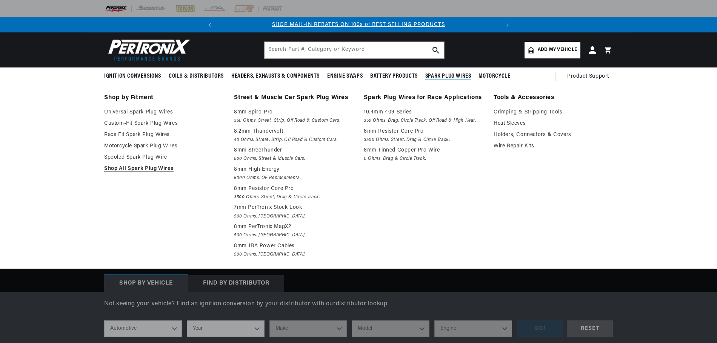
click at [471, 74] on span "Spark Plug Wires" at bounding box center [448, 76] width 46 height 8
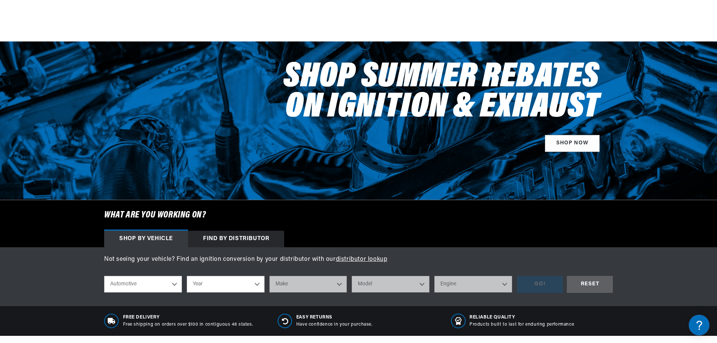
scroll to position [113, 0]
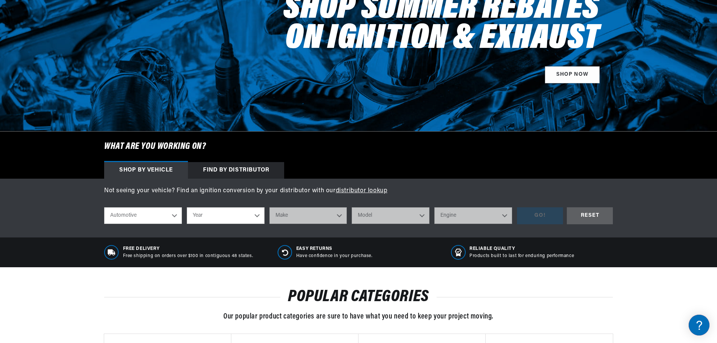
click at [248, 217] on select "Year [DATE] 2021 2020 2019 2018 2017 2016 2015 2014 2013 2012 2011 2010 2009 20…" at bounding box center [226, 216] width 78 height 17
select select "1997"
click at [187, 208] on select "Year [DATE] 2021 2020 2019 2018 2017 2016 2015 2014 2013 2012 2011 2010 2009 20…" at bounding box center [226, 216] width 78 height 17
select select "1997"
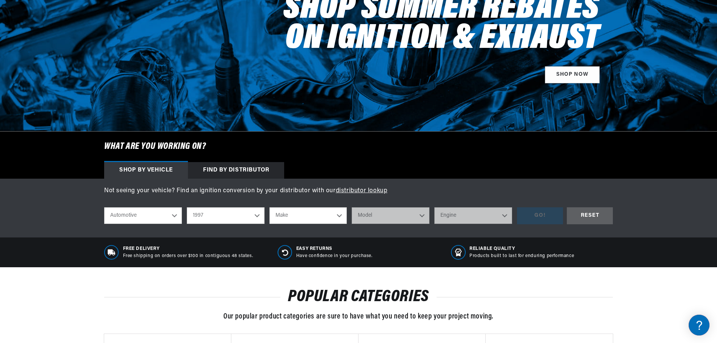
click at [337, 214] on select "Make Buick Cadillac Chevrolet Chrysler Dodge Ford GMC Hyundai [GEOGRAPHIC_DATA]…" at bounding box center [308, 216] width 78 height 17
select select "Dodge"
click at [269, 208] on select "Make Buick Cadillac Chevrolet Chrysler Dodge Ford GMC Hyundai [GEOGRAPHIC_DATA]…" at bounding box center [308, 216] width 78 height 17
select select "Dodge"
click at [408, 221] on select "Model Avenger B1500 B2500 B3500 [GEOGRAPHIC_DATA] [GEOGRAPHIC_DATA] Grand Carav…" at bounding box center [391, 216] width 78 height 17
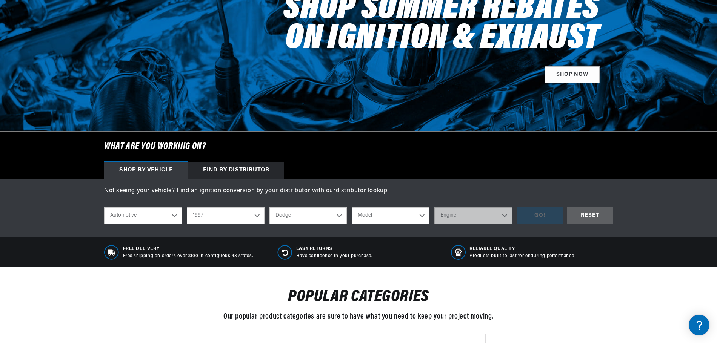
select select "B3500"
click at [352, 208] on select "Model Avenger B1500 B2500 B3500 [GEOGRAPHIC_DATA] [GEOGRAPHIC_DATA] Grand Carav…" at bounding box center [391, 216] width 78 height 17
select select "B3500"
click at [468, 214] on select "Engine 5.2L 5.9L" at bounding box center [473, 216] width 78 height 17
select select "5.9L"
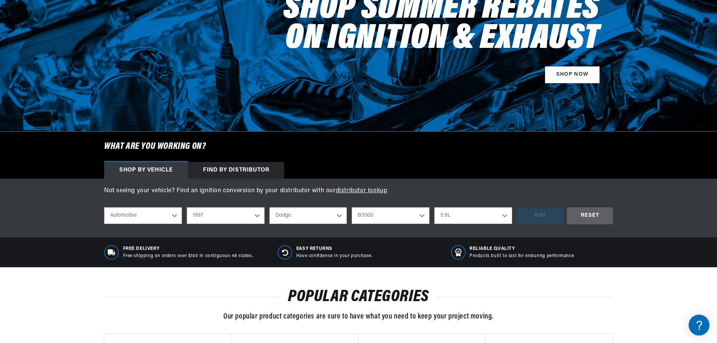
click at [434, 208] on select "Engine 5.2L 5.9L" at bounding box center [473, 216] width 78 height 17
select select "5.9L"
click at [540, 214] on div "GO!" at bounding box center [540, 216] width 46 height 17
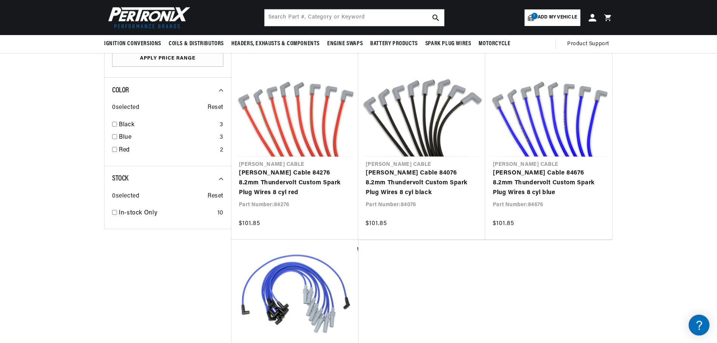
scroll to position [0, 281]
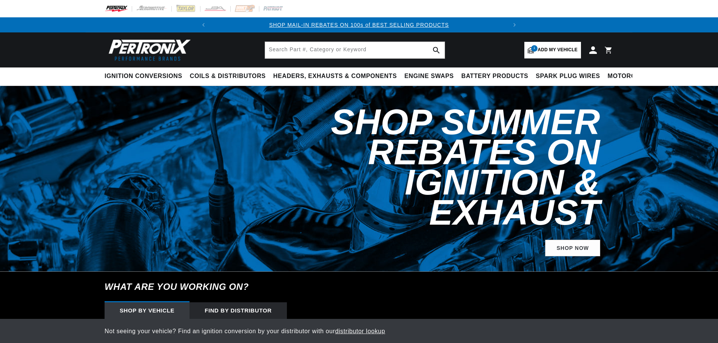
select select "RideType"
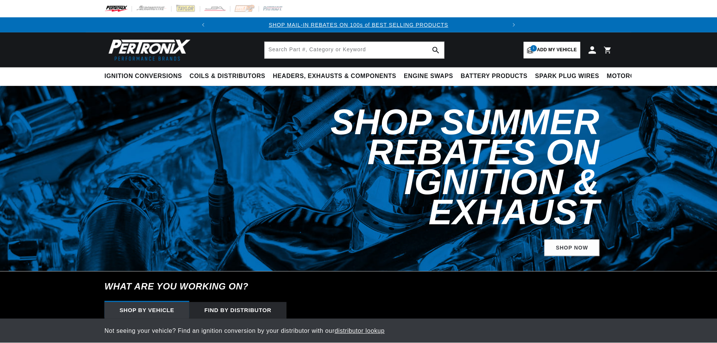
scroll to position [113, 0]
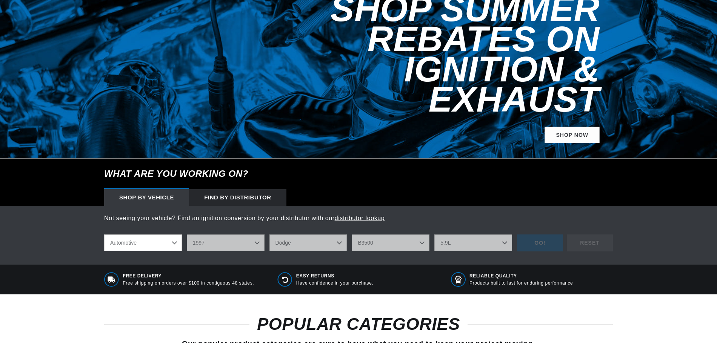
select select "1997"
select select "Dodge"
select select "B3500"
select select "5.9L"
